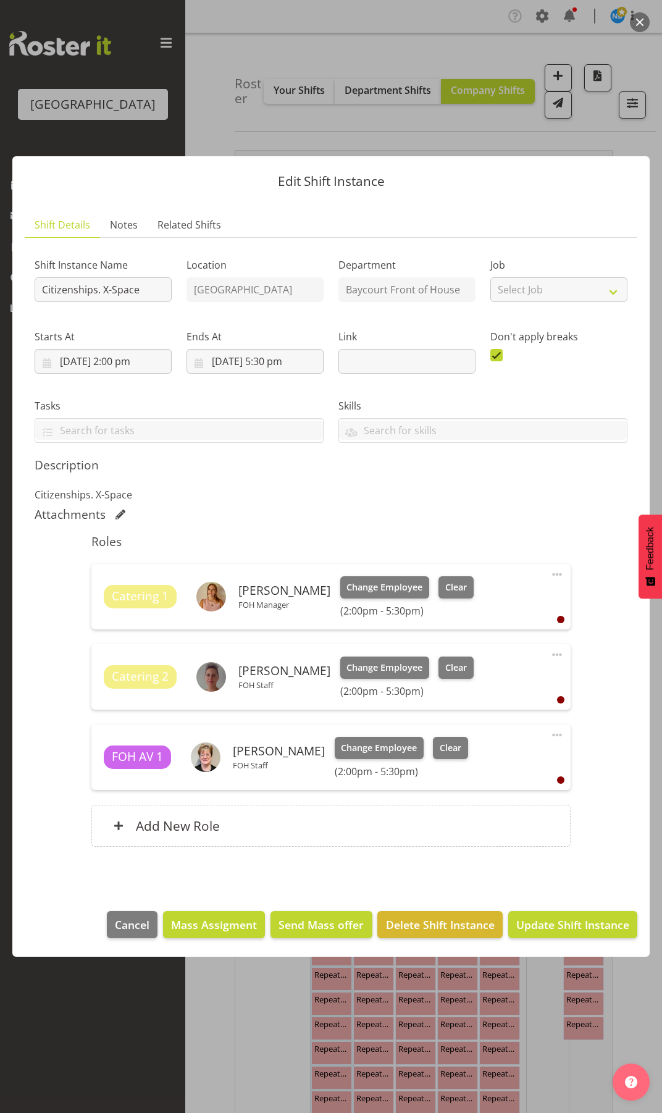
click at [564, 163] on header "Edit Shift Instance" at bounding box center [330, 178] width 637 height 44
click at [567, 145] on div "Edit Shift Instance Shift Details Notes Related Shifts Shift Instance Name Citi…" at bounding box center [331, 556] width 662 height 862
click at [638, 25] on button "button" at bounding box center [640, 22] width 20 height 20
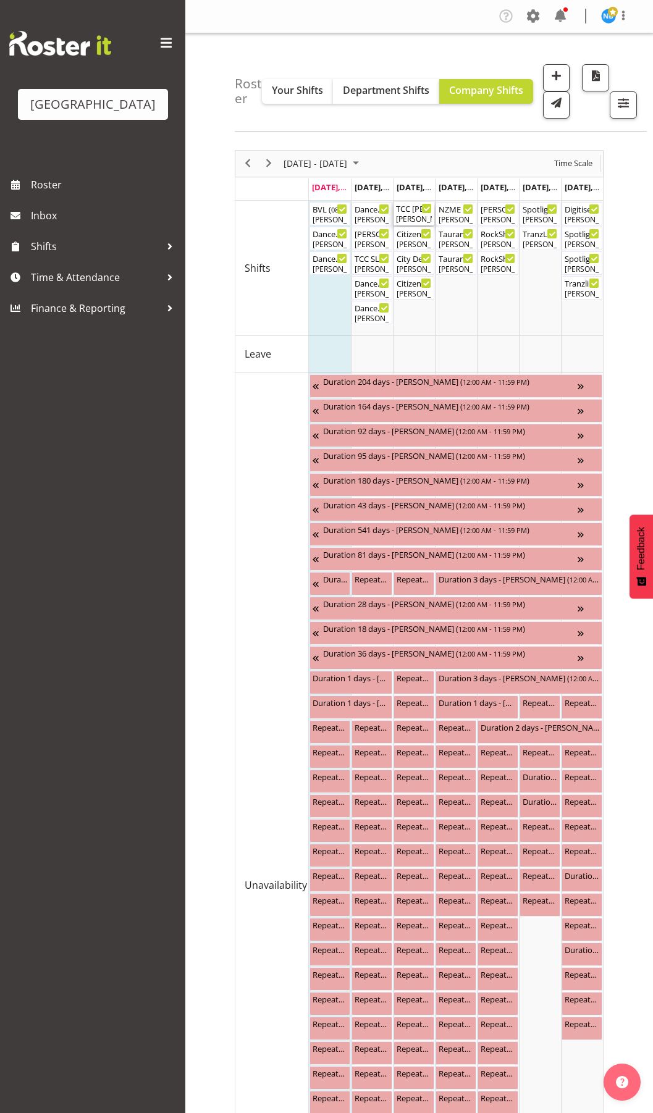
click at [410, 214] on div "[PERSON_NAME]" at bounding box center [414, 219] width 36 height 11
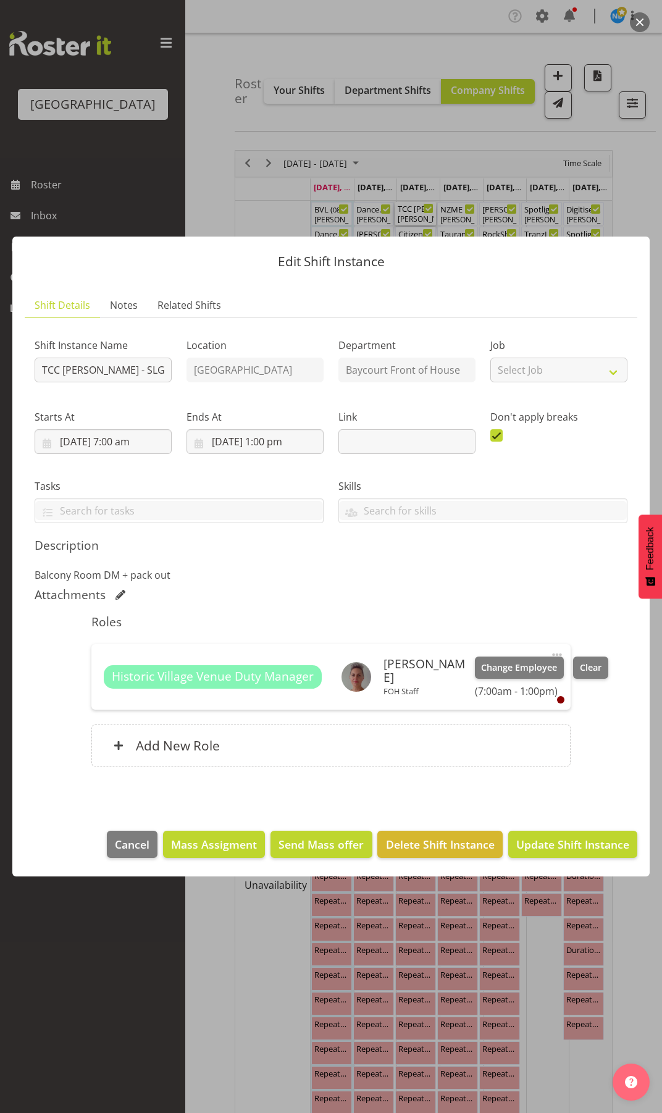
click at [643, 206] on div "Edit Shift Instance Shift Details Notes Related Shifts Shift Instance Name TCC …" at bounding box center [331, 557] width 662 height 702
click at [639, 25] on button "button" at bounding box center [640, 22] width 20 height 20
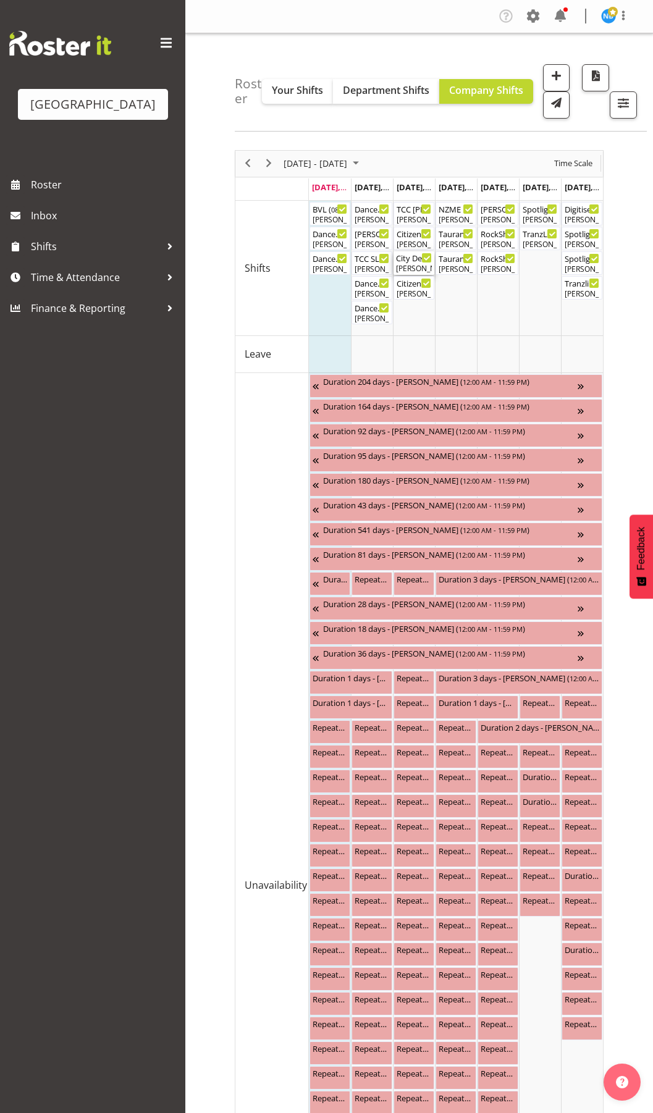
click at [413, 266] on div "[PERSON_NAME]" at bounding box center [414, 268] width 36 height 11
click at [0, 0] on div at bounding box center [0, 0] width 0 height 0
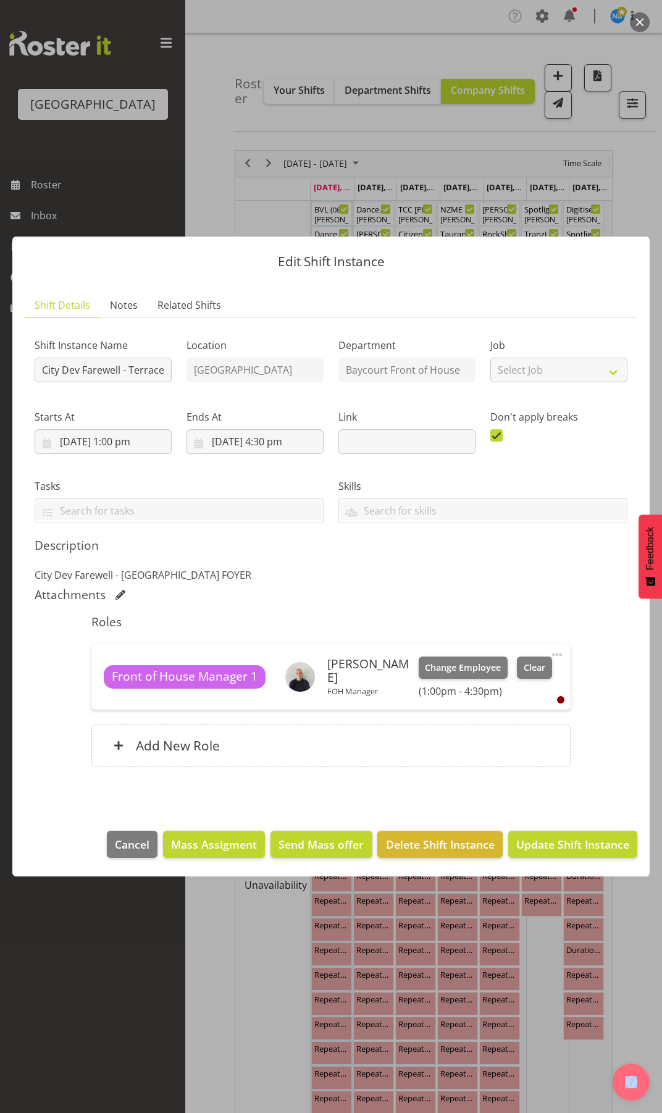
click at [643, 22] on button "button" at bounding box center [640, 22] width 20 height 20
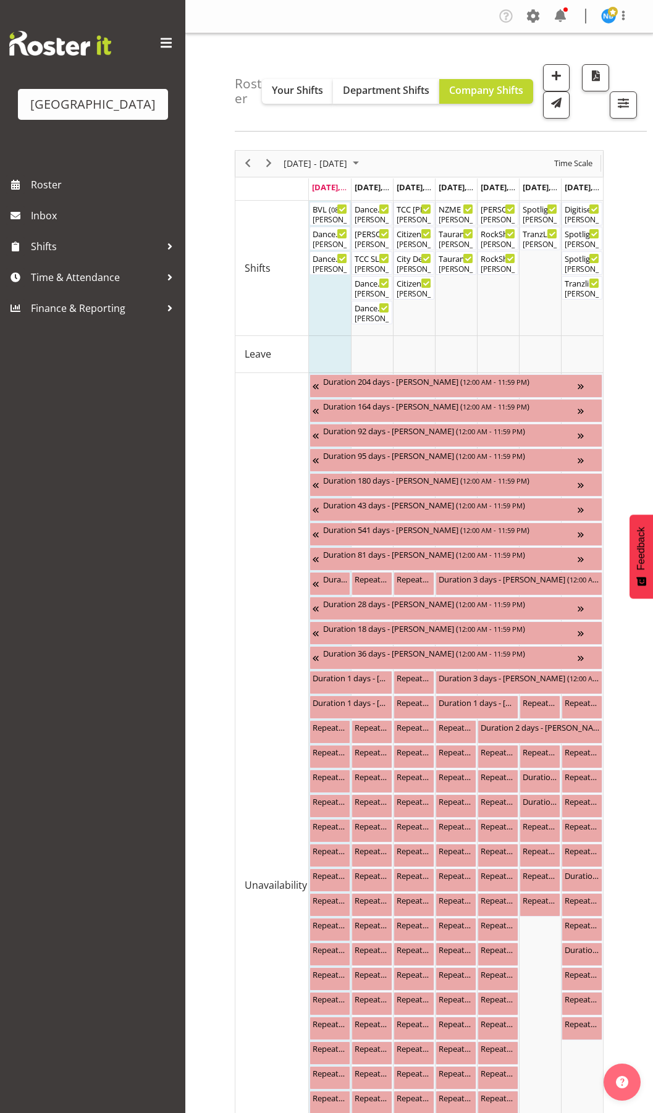
click at [0, 0] on div at bounding box center [0, 0] width 0 height 0
click at [366, 85] on span "Department Shifts" at bounding box center [386, 90] width 86 height 14
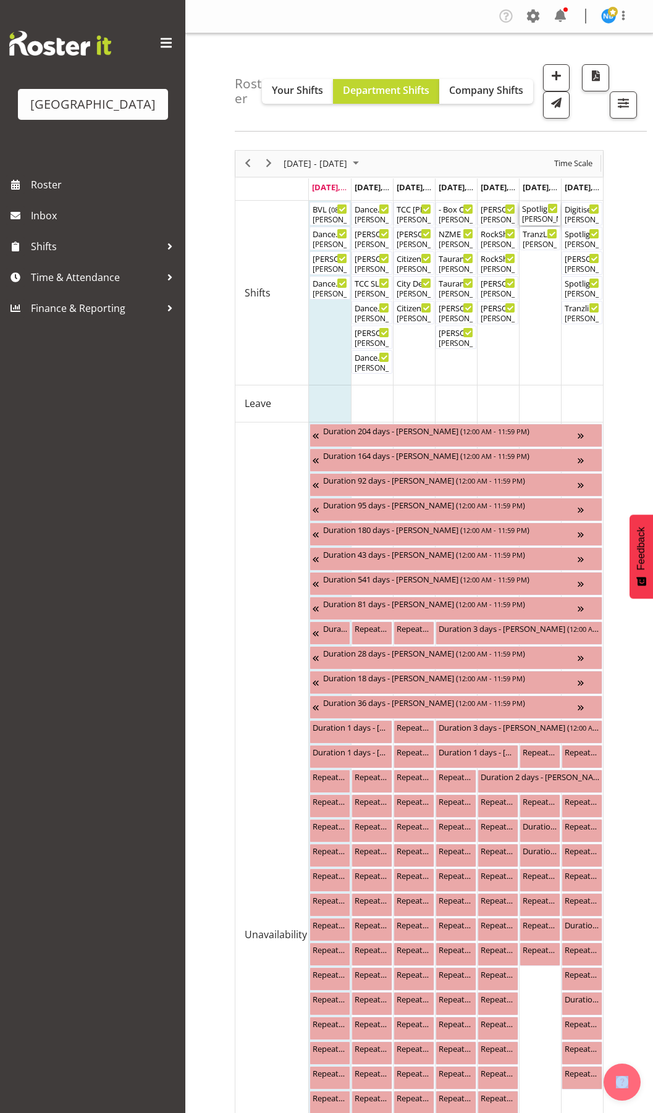
click at [535, 214] on div "[PERSON_NAME]" at bounding box center [540, 219] width 36 height 11
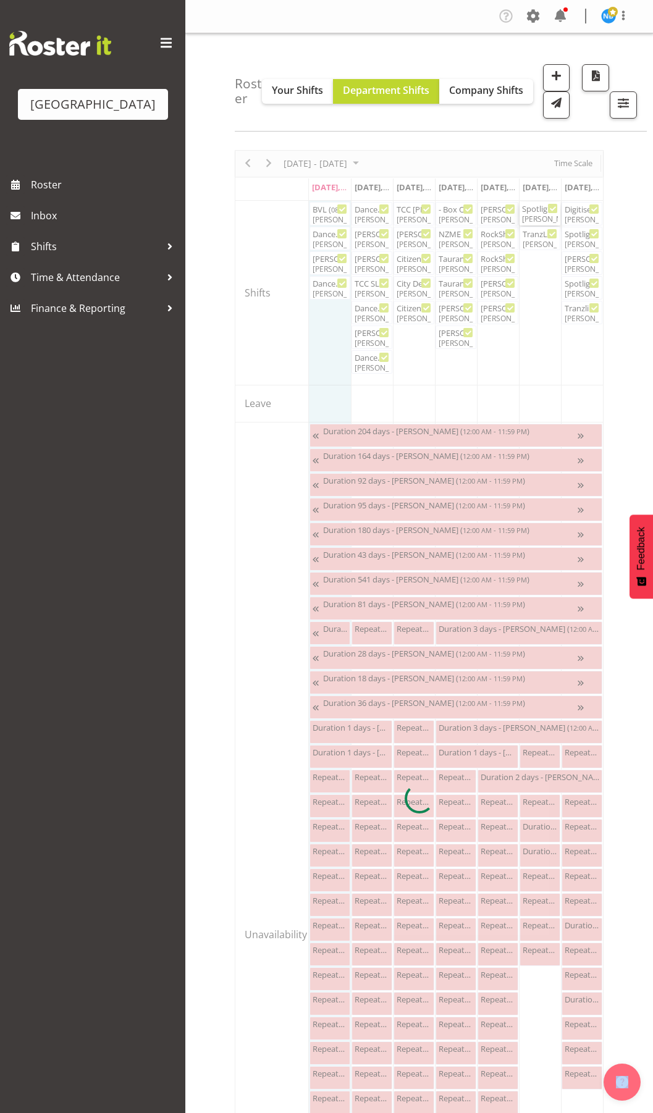
click at [535, 214] on div at bounding box center [419, 798] width 369 height 1297
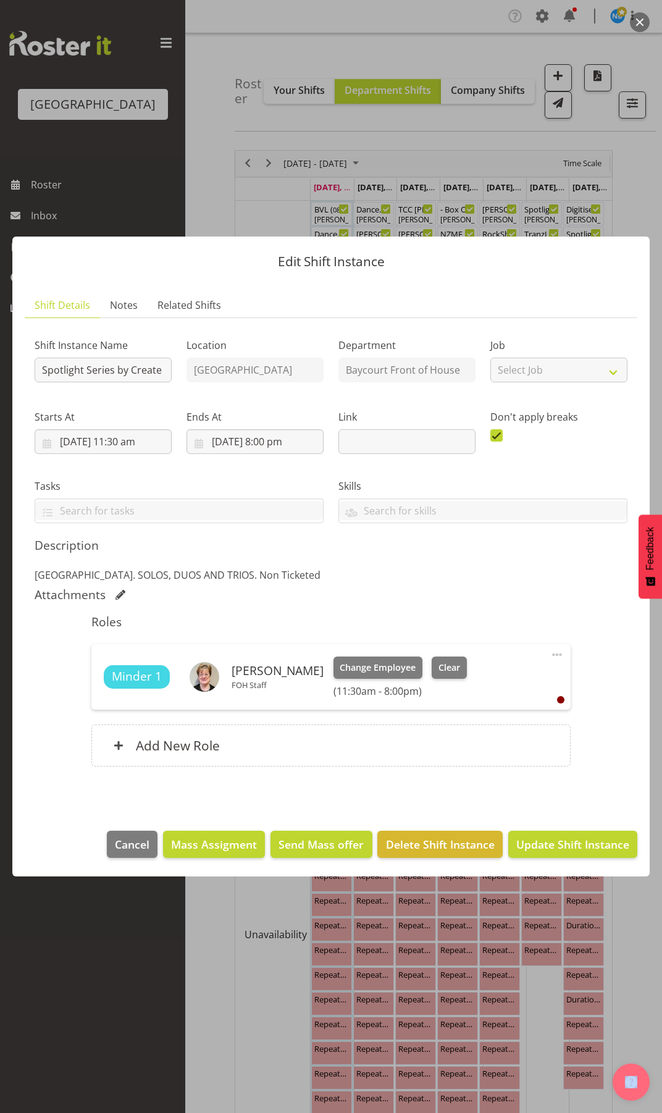
click at [637, 204] on div at bounding box center [331, 556] width 662 height 1113
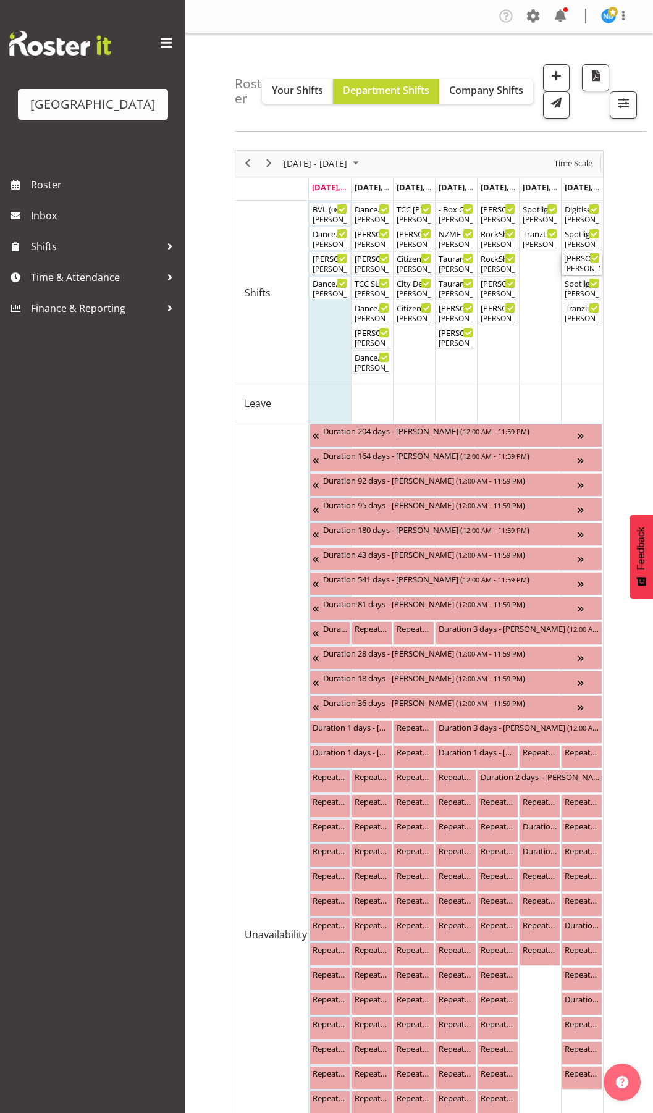
click at [577, 261] on div "[PERSON_NAME] -Spotlight Series - Troupes - Creative ( 09:15 AM - 02:00 PM )" at bounding box center [582, 257] width 36 height 12
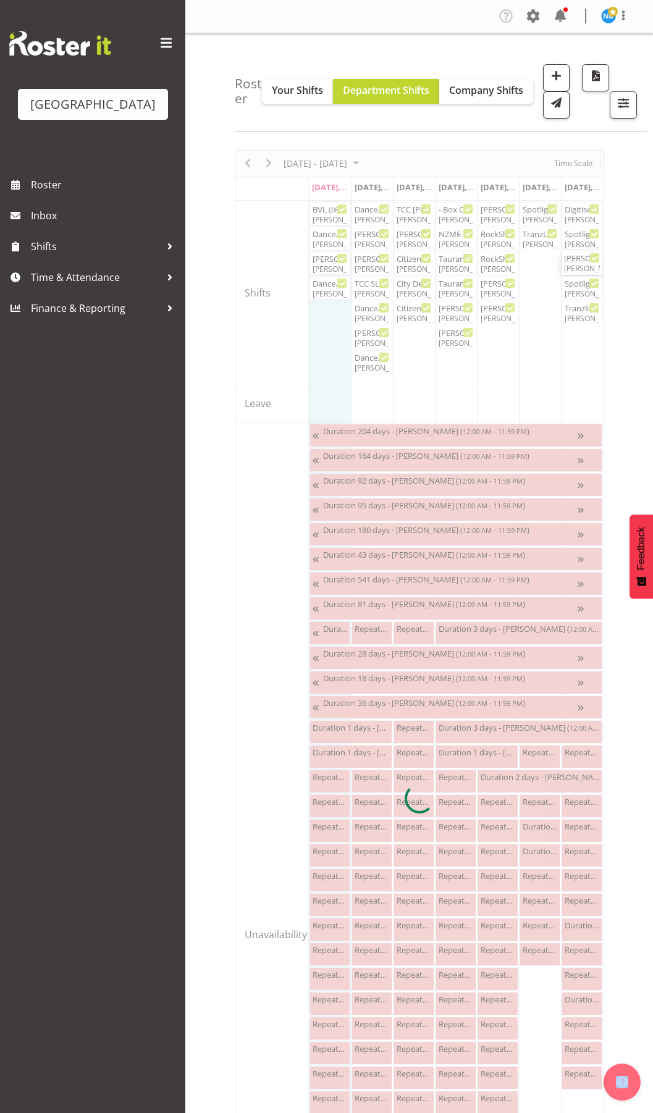
click at [577, 261] on div at bounding box center [419, 798] width 369 height 1297
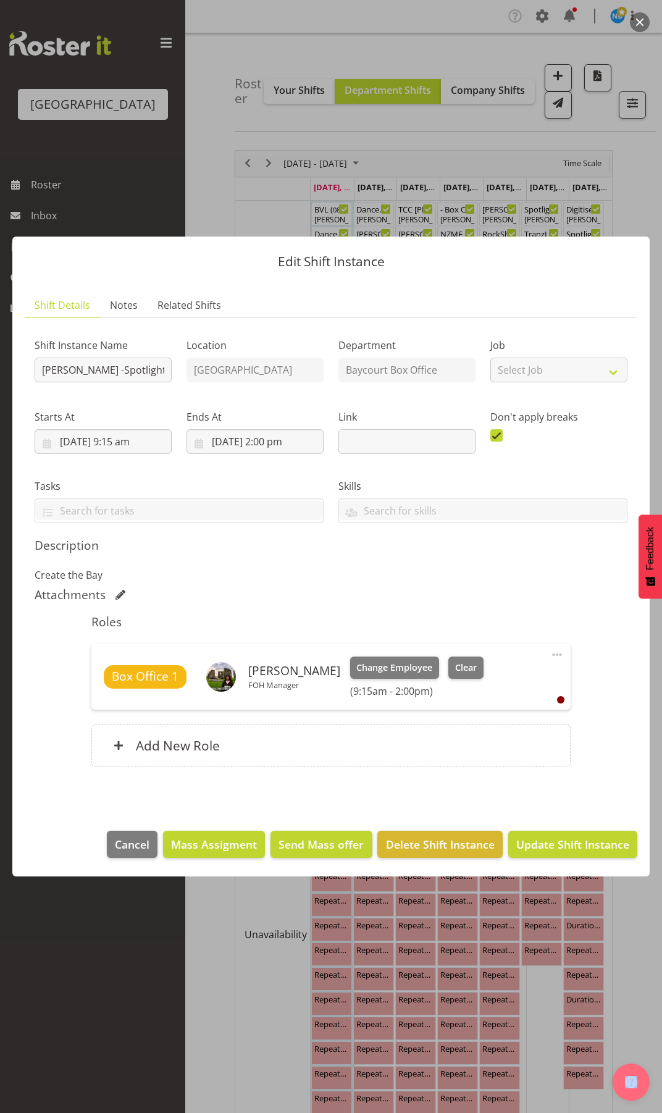
click at [639, 154] on div at bounding box center [331, 556] width 662 height 1113
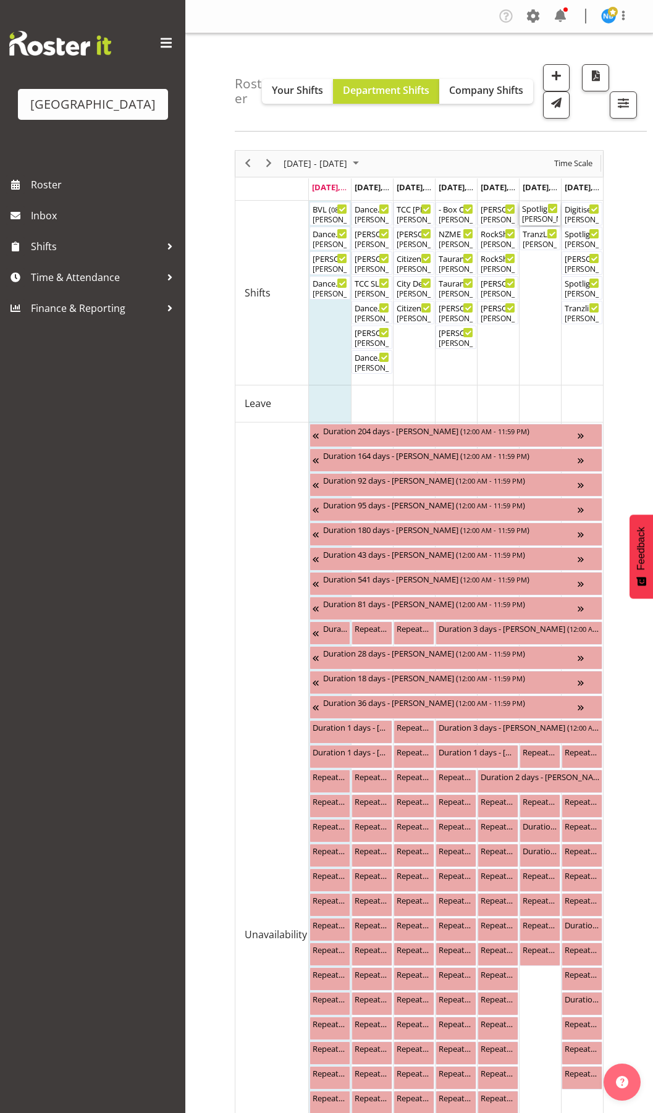
click at [538, 216] on div "[PERSON_NAME]" at bounding box center [540, 219] width 36 height 11
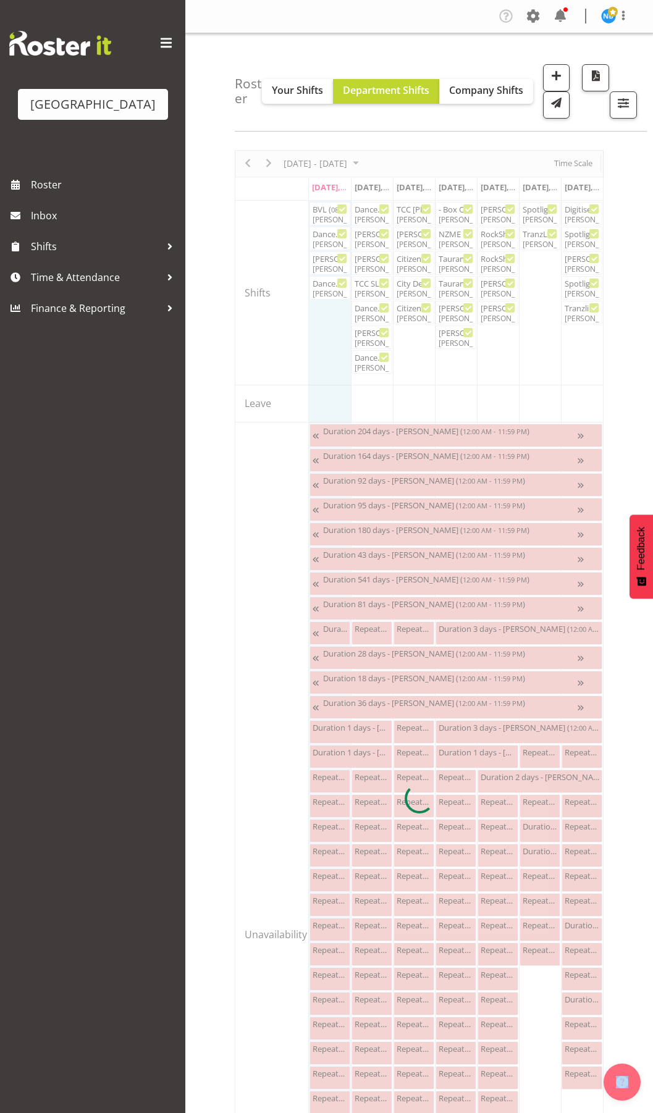
click at [538, 216] on div at bounding box center [419, 798] width 369 height 1297
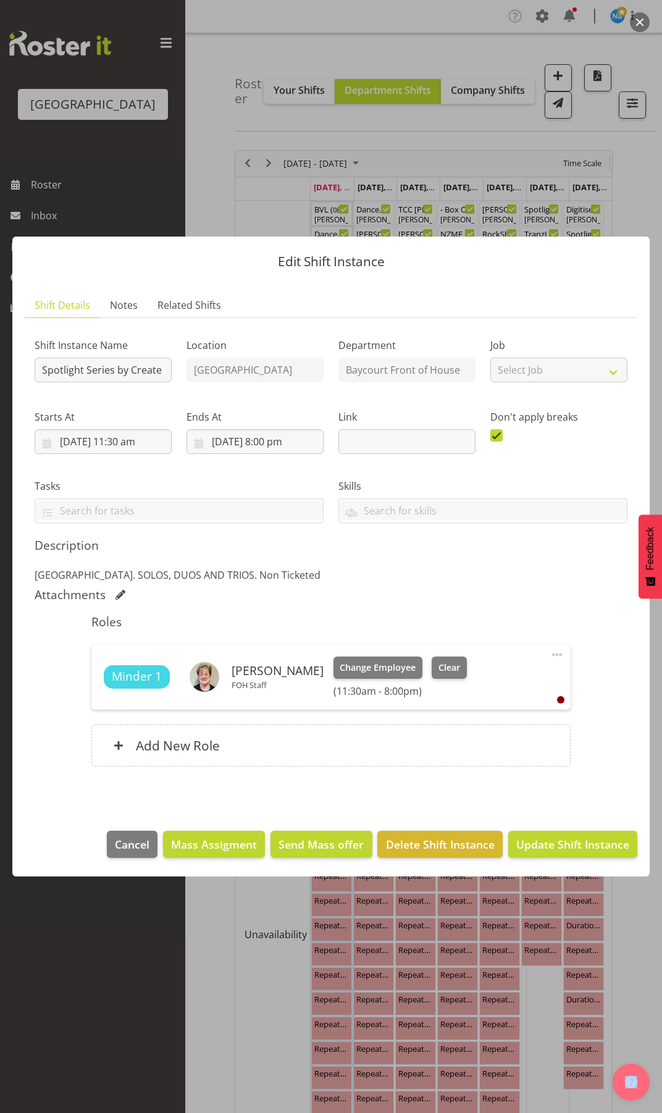
drag, startPoint x: 634, startPoint y: 162, endPoint x: 621, endPoint y: 140, distance: 25.4
click at [635, 161] on div at bounding box center [331, 556] width 662 height 1113
